Goal: Task Accomplishment & Management: Use online tool/utility

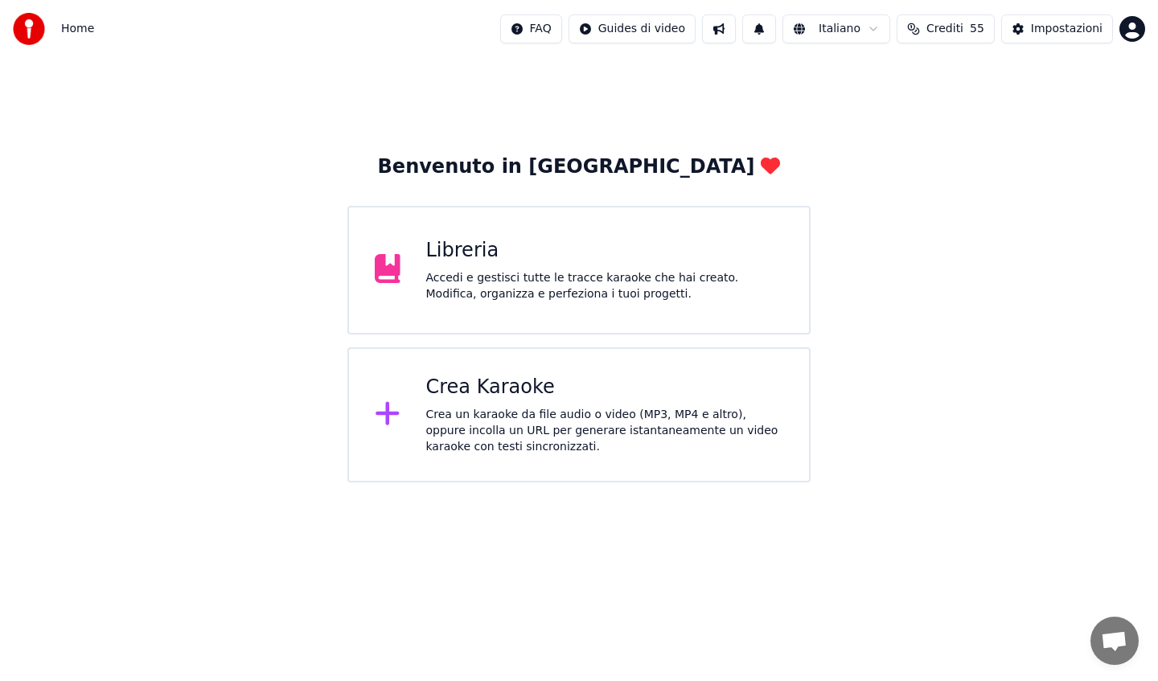
click at [506, 235] on div "Libreria Accedi e gestisci tutte le tracce karaoke che hai creato. Modifica, or…" at bounding box center [578, 270] width 463 height 129
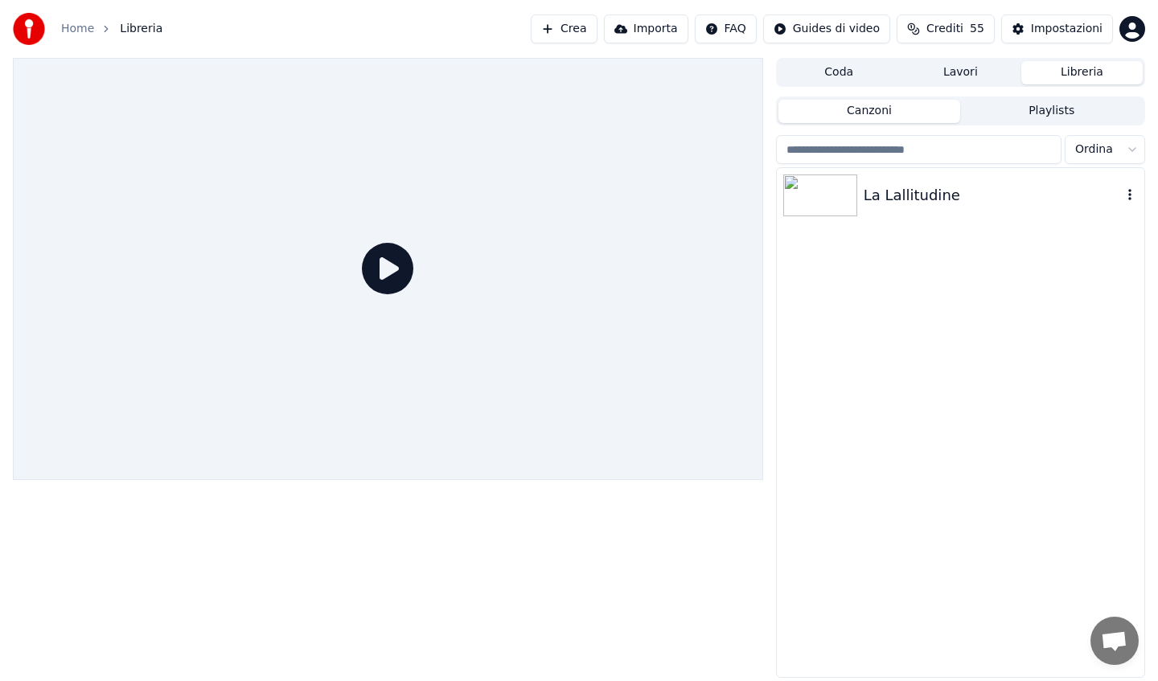
click at [867, 198] on div "La Lallitudine" at bounding box center [992, 195] width 258 height 23
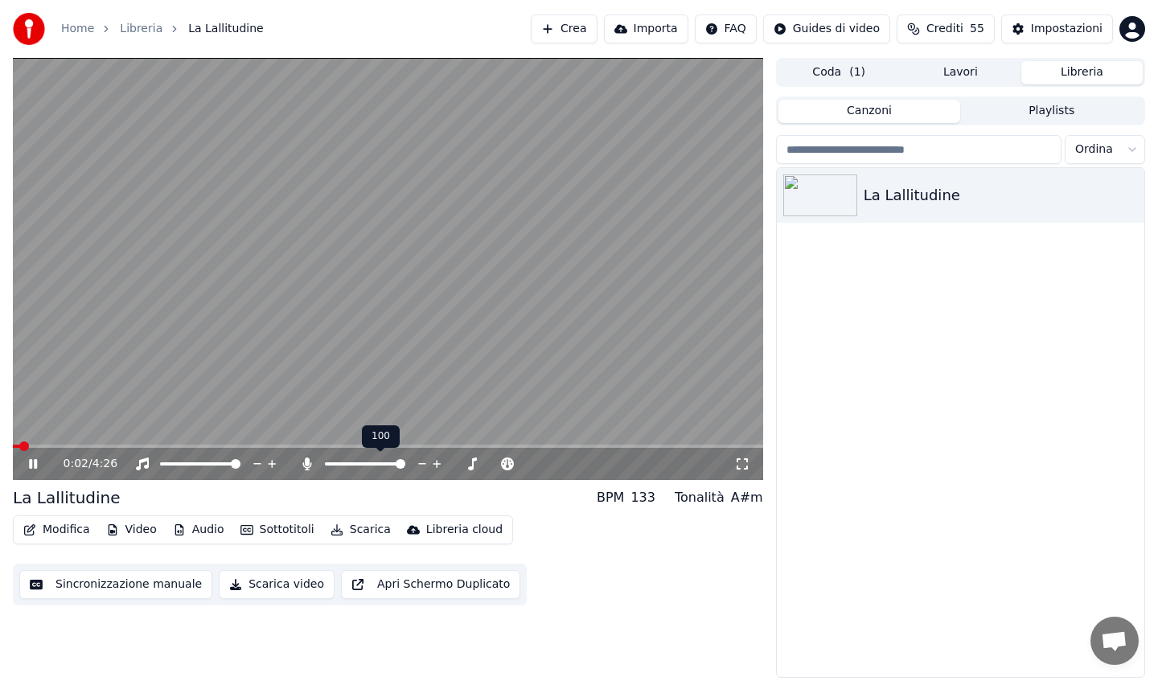
click at [405, 467] on span at bounding box center [401, 464] width 10 height 10
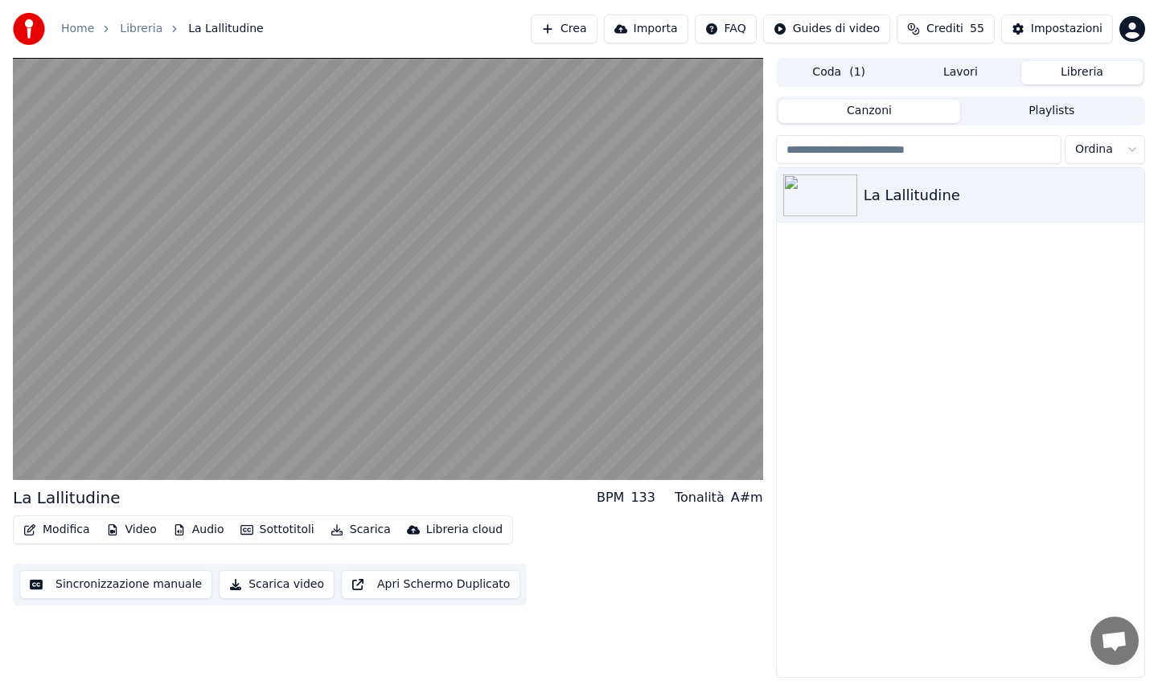
click at [86, 587] on button "Sincronizzazione manuale" at bounding box center [115, 584] width 193 height 29
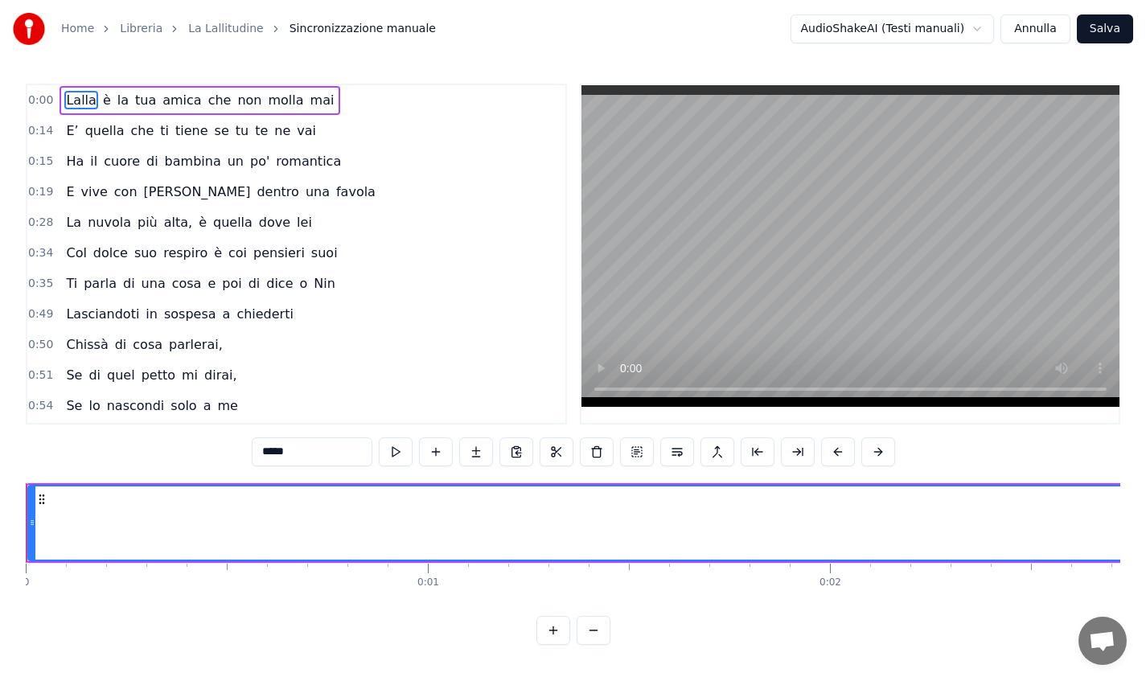
drag, startPoint x: 310, startPoint y: 109, endPoint x: 290, endPoint y: 236, distance: 127.7
click at [290, 236] on div "0:00 [PERSON_NAME] è la tua amica che non molla mai 0:14 E’ quella che ti tiene…" at bounding box center [296, 254] width 541 height 341
drag, startPoint x: 300, startPoint y: 111, endPoint x: 309, endPoint y: 229, distance: 118.5
click at [309, 229] on div "0:00 [PERSON_NAME] è la tua amica che non molla mai 0:14 E’ quella che ti tiene…" at bounding box center [296, 254] width 541 height 341
click at [225, 27] on link "La Lallitudine" at bounding box center [226, 29] width 76 height 16
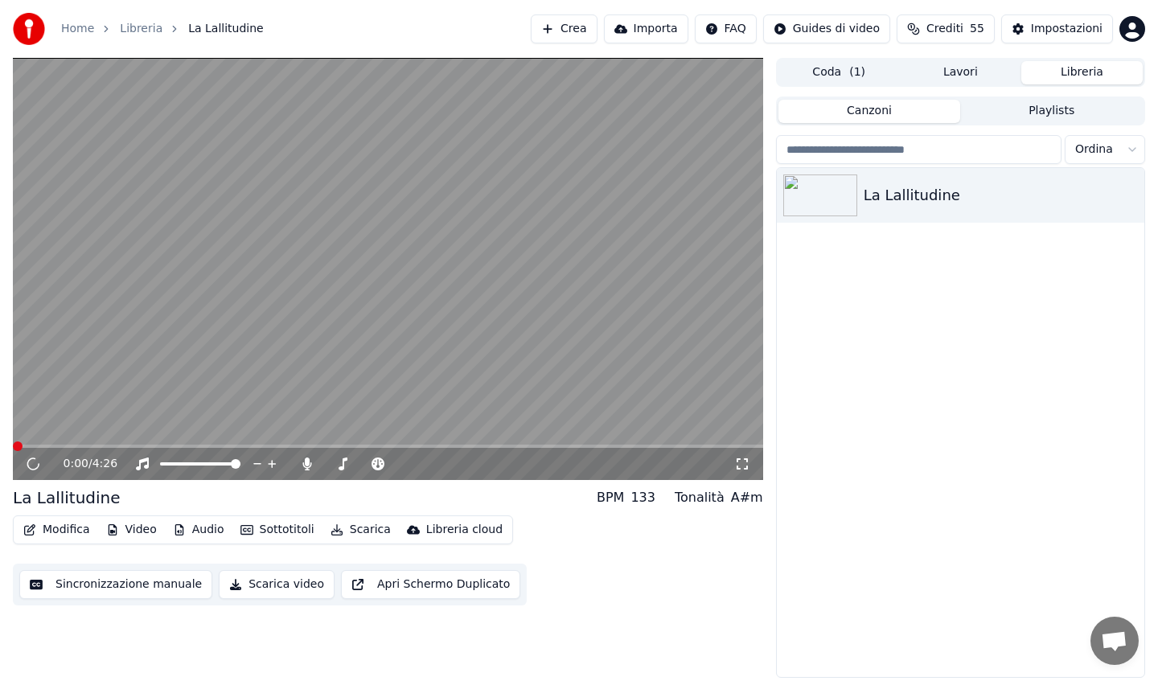
click at [61, 527] on button "Modifica" at bounding box center [57, 530] width 80 height 23
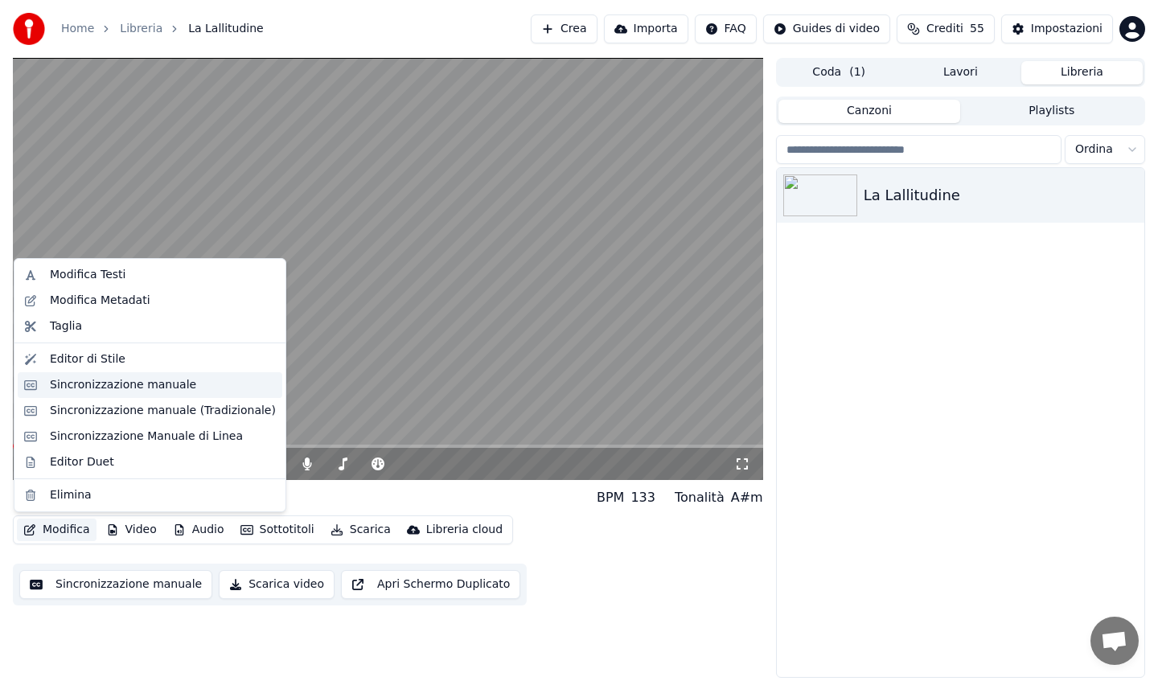
click at [118, 383] on div "Sincronizzazione manuale" at bounding box center [123, 385] width 146 height 16
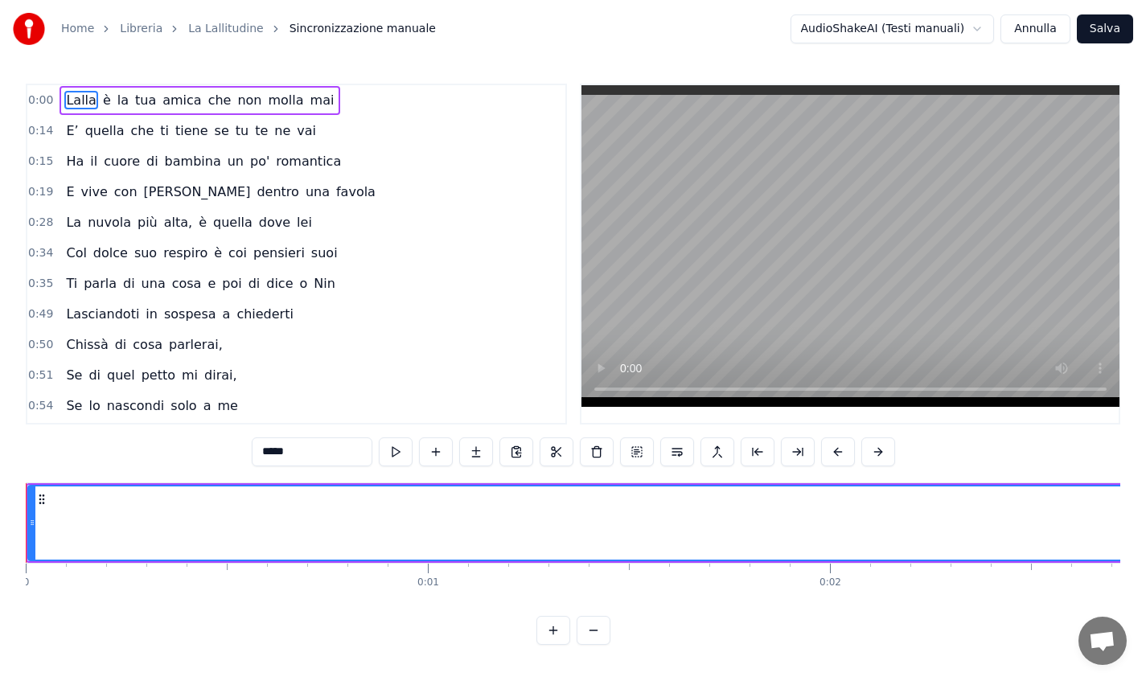
click at [228, 21] on link "La Lallitudine" at bounding box center [226, 29] width 76 height 16
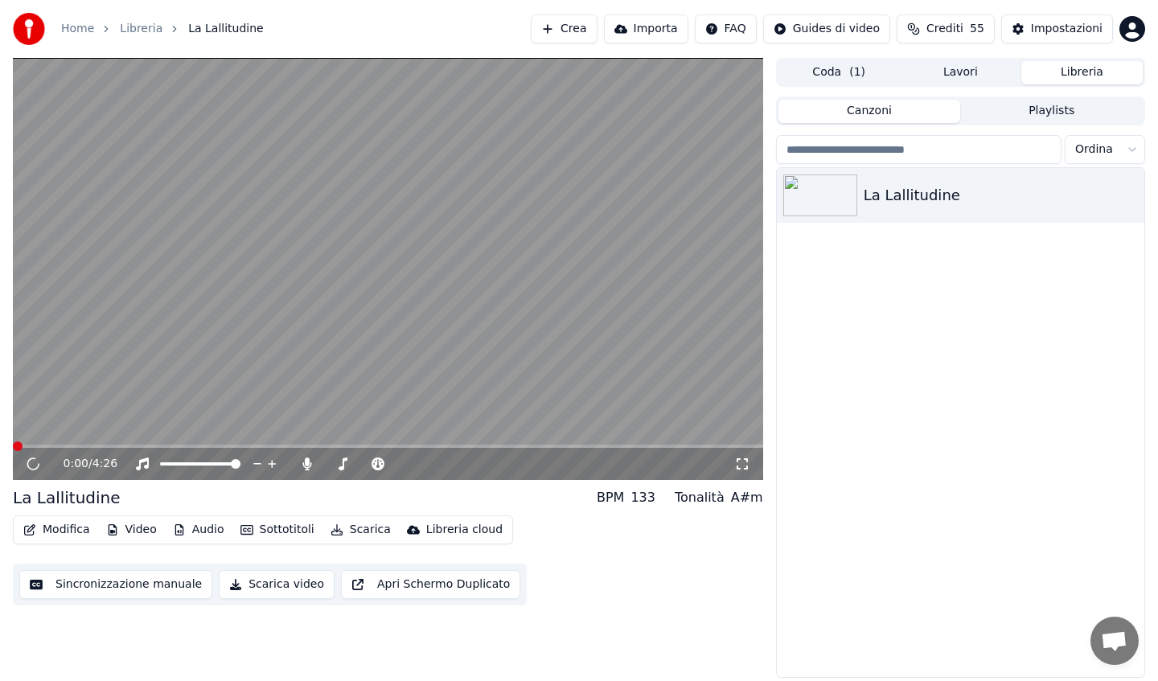
click at [64, 532] on button "Modifica" at bounding box center [57, 530] width 80 height 23
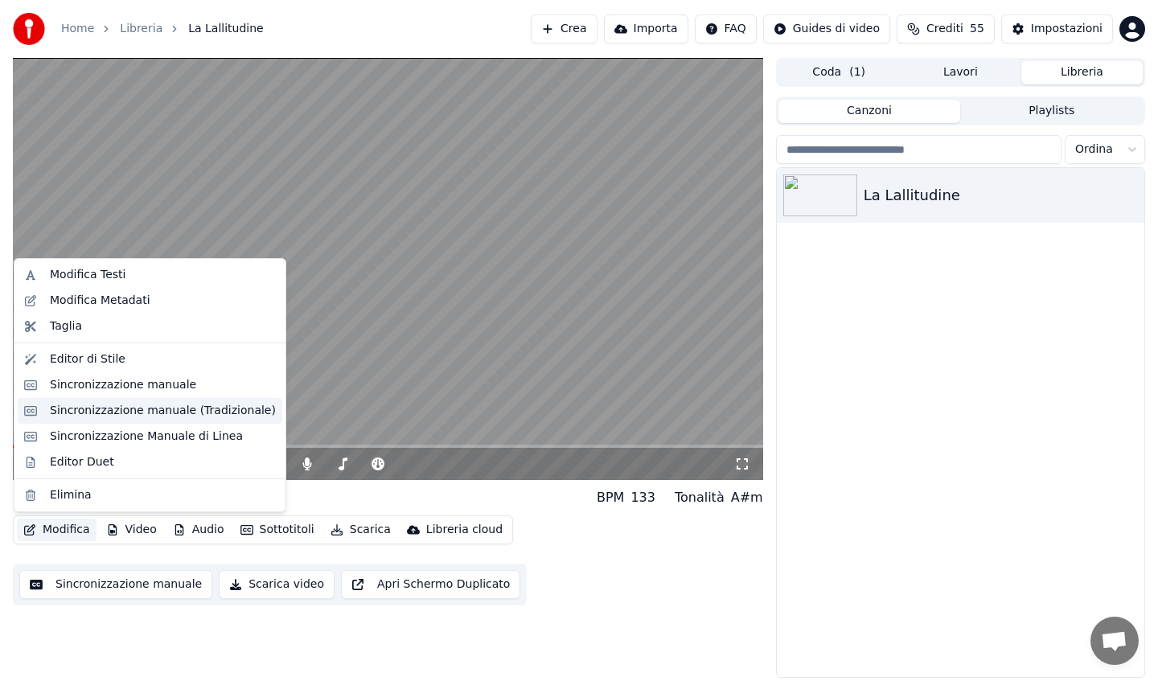
click at [99, 404] on div "Sincronizzazione manuale (Tradizionale)" at bounding box center [163, 411] width 226 height 16
